Goal: Task Accomplishment & Management: Complete application form

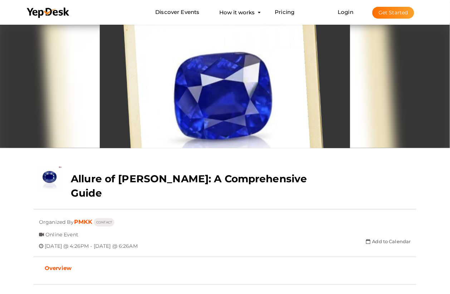
click at [392, 13] on button "Get Started" at bounding box center [394, 13] width 42 height 12
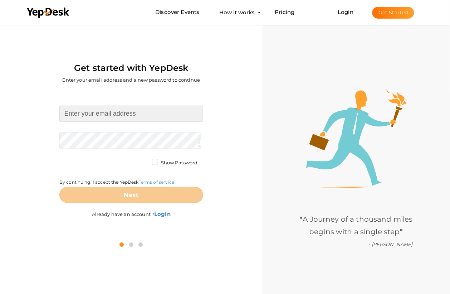
type input "[EMAIL_ADDRESS][DOMAIN_NAME]"
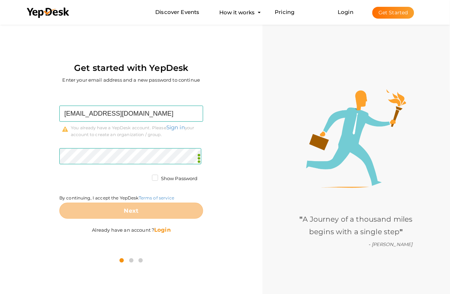
click at [160, 230] on b "Login" at bounding box center [162, 229] width 16 height 7
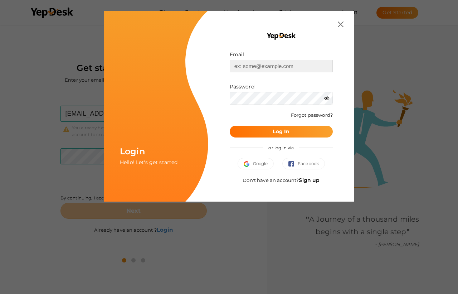
type input "[EMAIL_ADDRESS][DOMAIN_NAME]"
click at [289, 131] on b "Log In" at bounding box center [281, 131] width 17 height 6
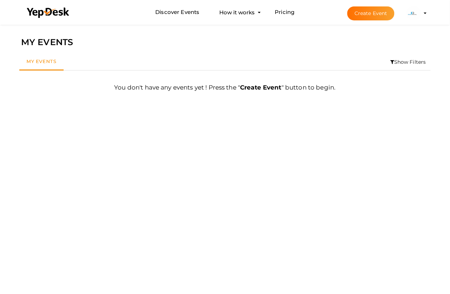
click at [373, 15] on button "Create Event" at bounding box center [371, 13] width 47 height 14
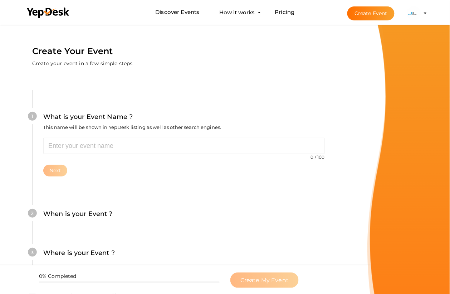
click at [429, 13] on div "Discover Events How it works Powerful Registration / Ticketing Start selling yo…" at bounding box center [225, 12] width 419 height 25
click at [421, 14] on profile-pic at bounding box center [414, 12] width 14 height 5
